Goal: Transaction & Acquisition: Purchase product/service

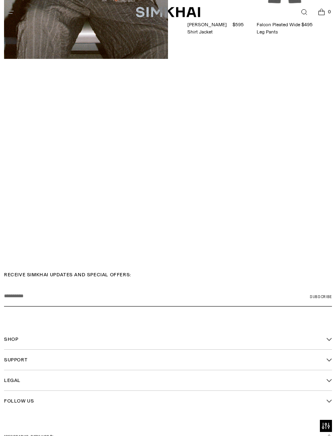
scroll to position [1538, 0]
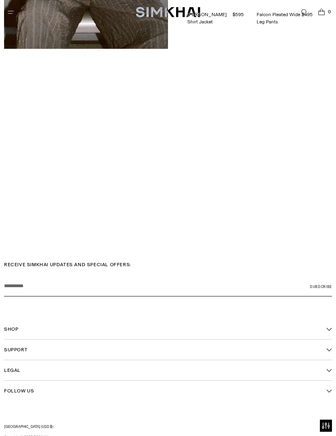
click at [21, 325] on button "Shop" at bounding box center [168, 329] width 328 height 20
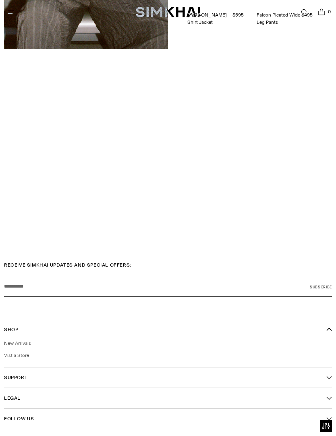
click at [20, 334] on button "Shop" at bounding box center [168, 329] width 328 height 20
click at [18, 322] on button "Shop" at bounding box center [168, 329] width 328 height 20
click at [23, 340] on link "New Arrivals" at bounding box center [17, 343] width 27 height 6
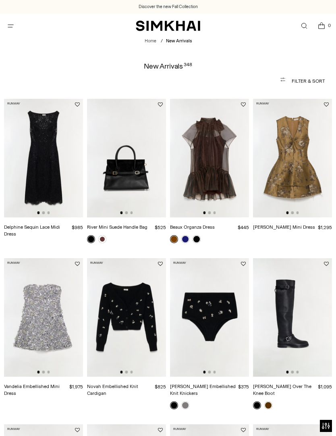
click at [46, 163] on img at bounding box center [43, 158] width 79 height 119
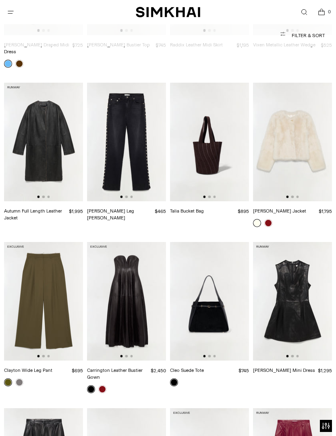
scroll to position [1023, 0]
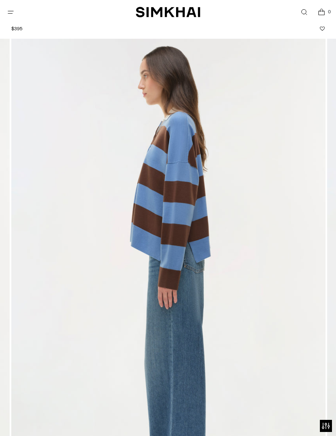
scroll to position [50, 0]
